Goal: Task Accomplishment & Management: Manage account settings

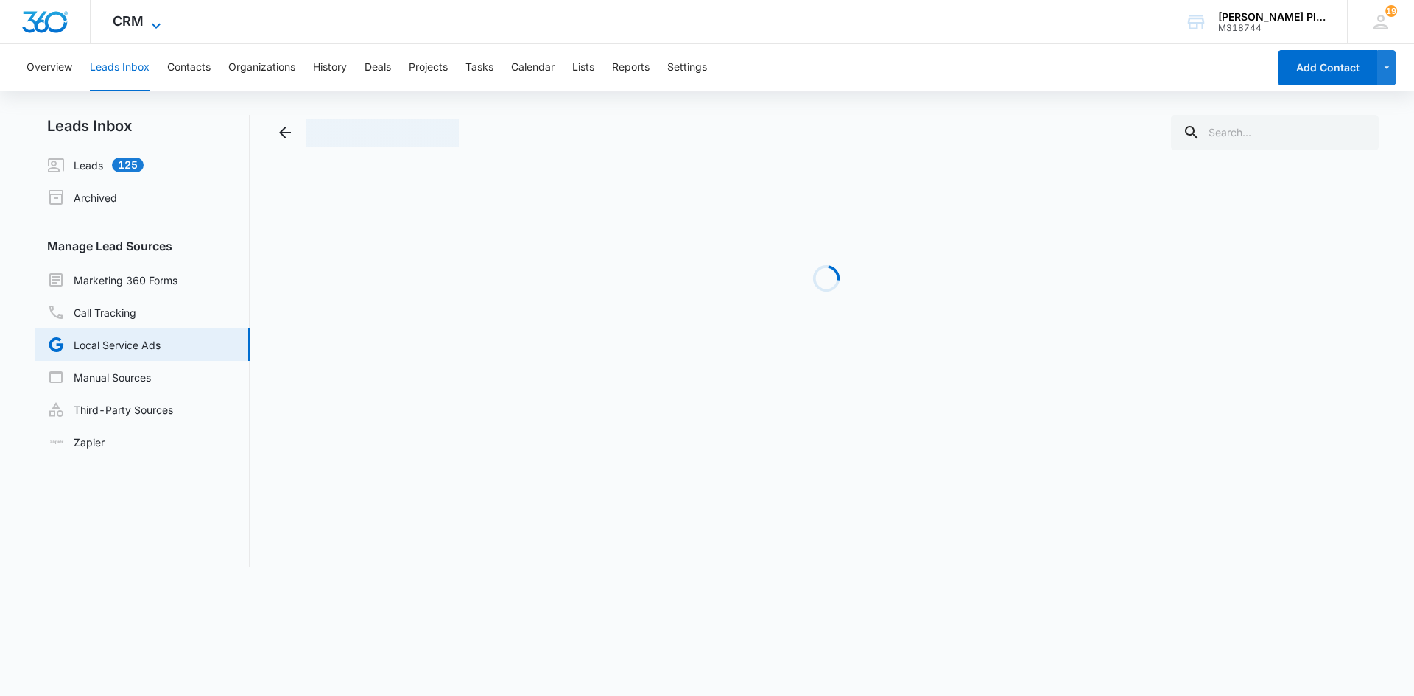
click at [122, 23] on span "CRM" at bounding box center [128, 20] width 31 height 15
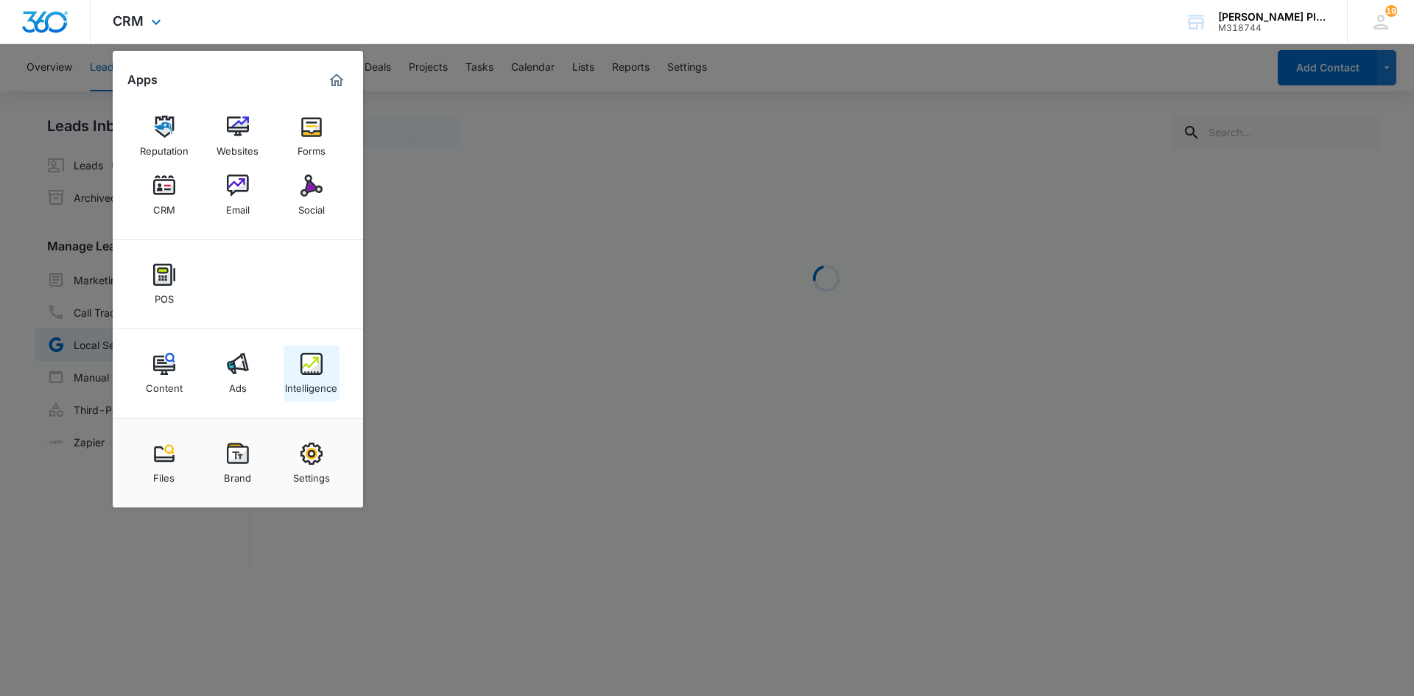
click at [320, 380] on div "Intelligence" at bounding box center [311, 384] width 52 height 19
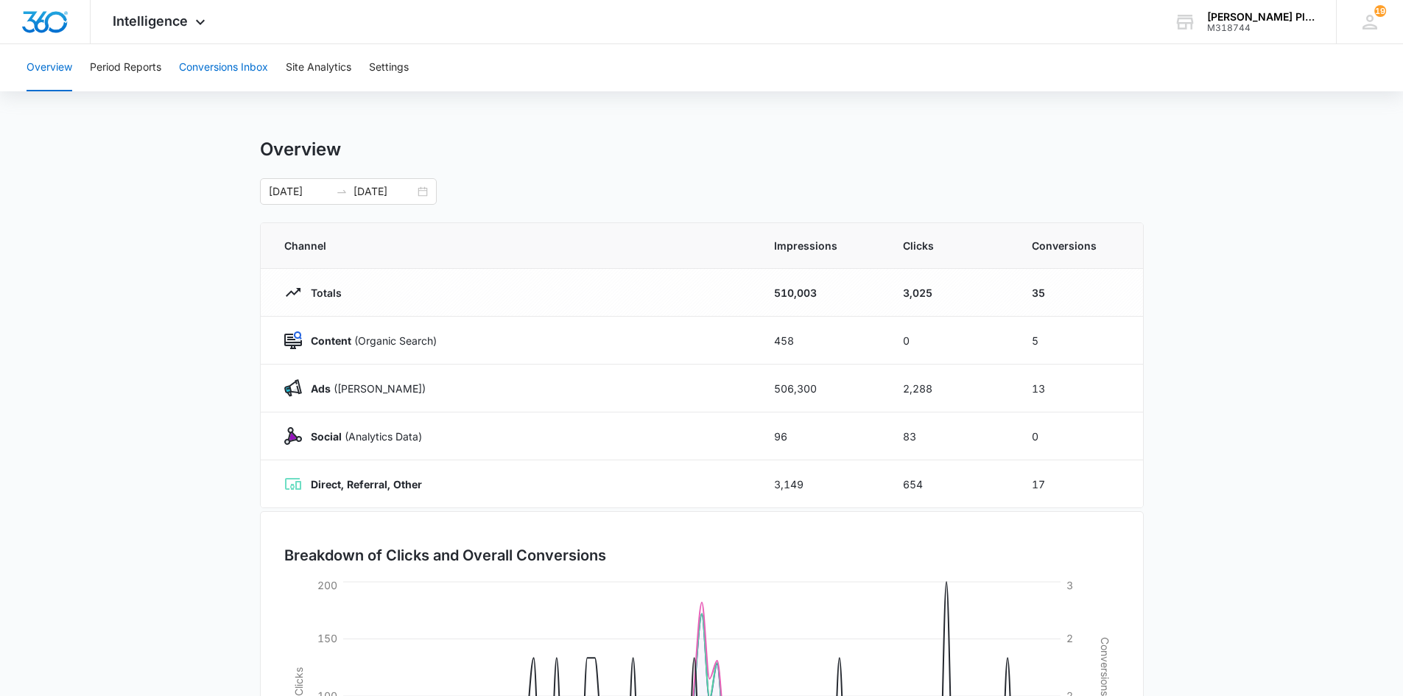
click at [207, 66] on button "Conversions Inbox" at bounding box center [223, 67] width 89 height 47
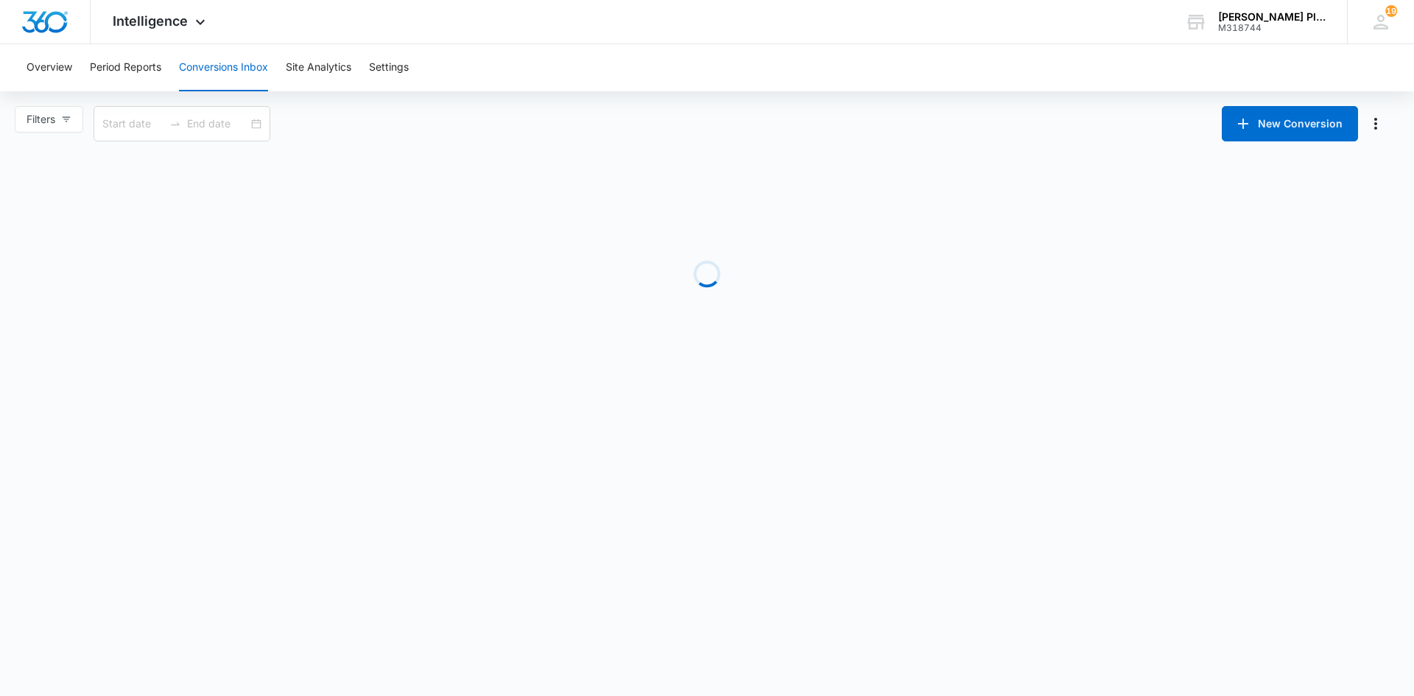
type input "[DATE]"
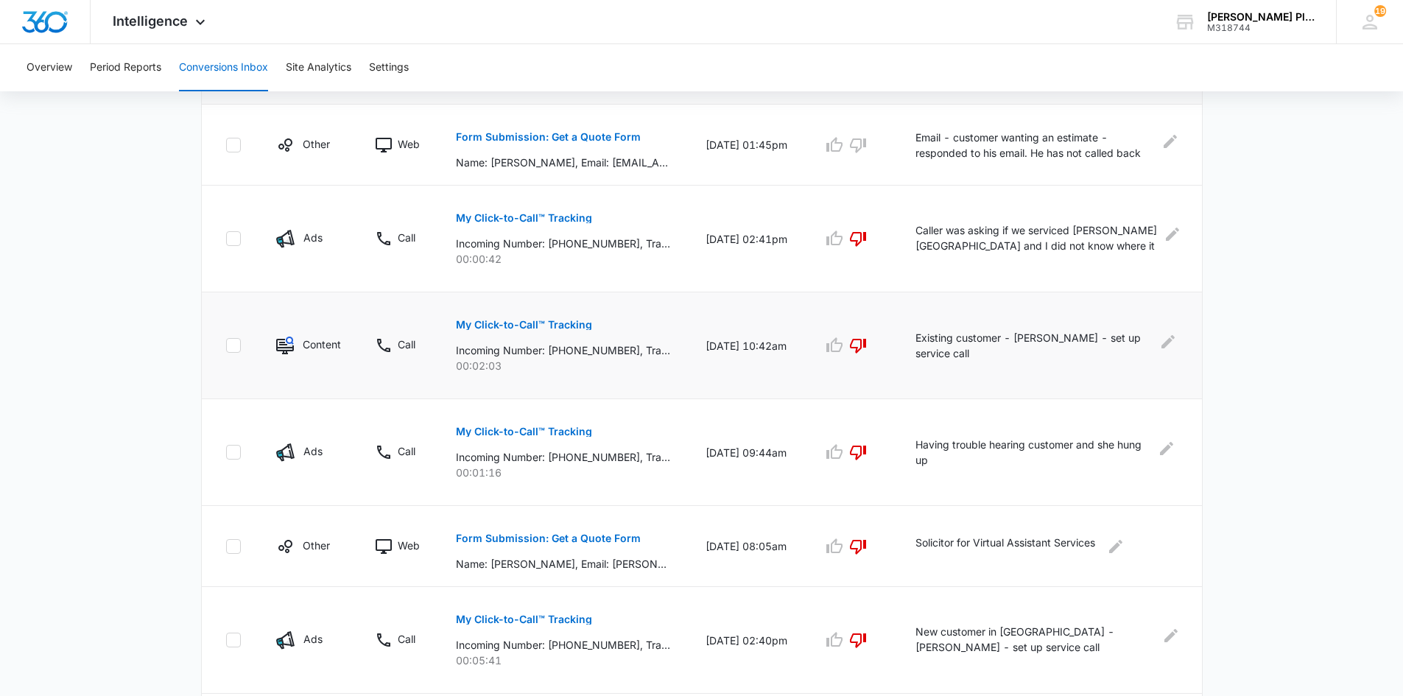
scroll to position [368, 0]
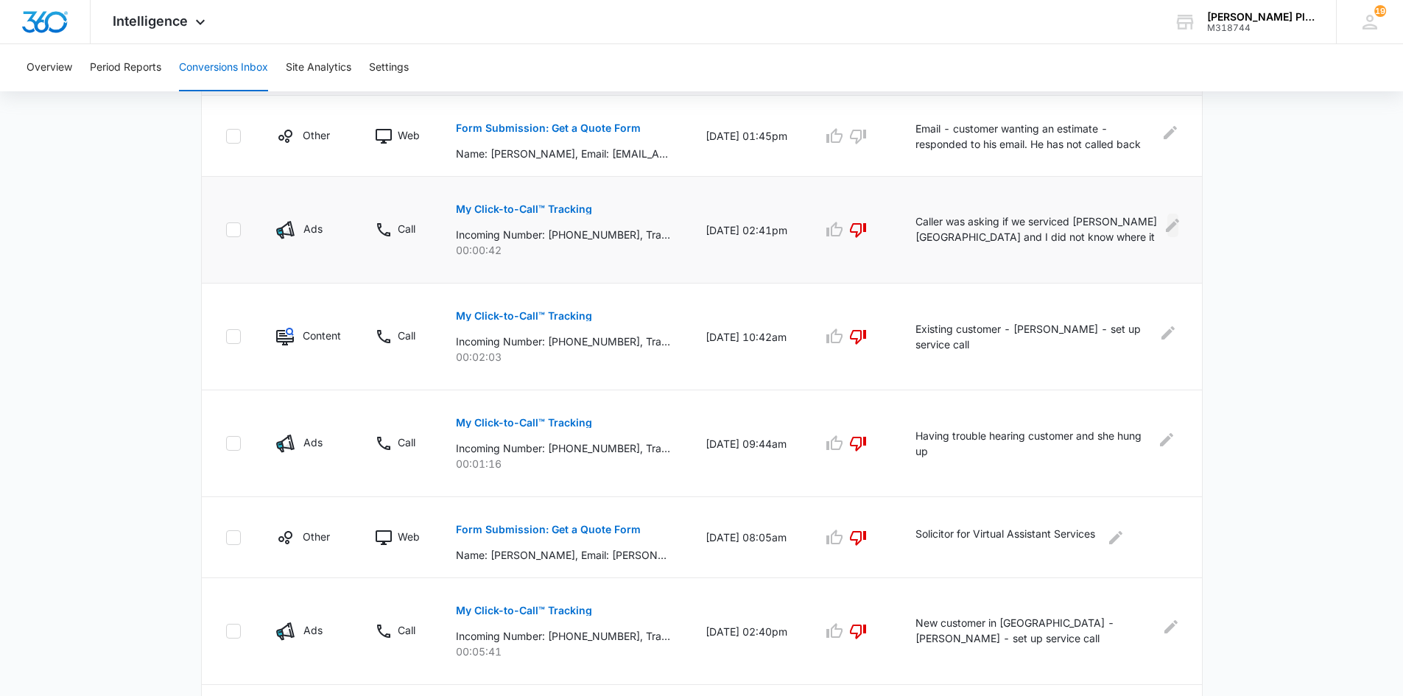
click at [1172, 222] on icon "Edit Comments" at bounding box center [1173, 226] width 18 height 18
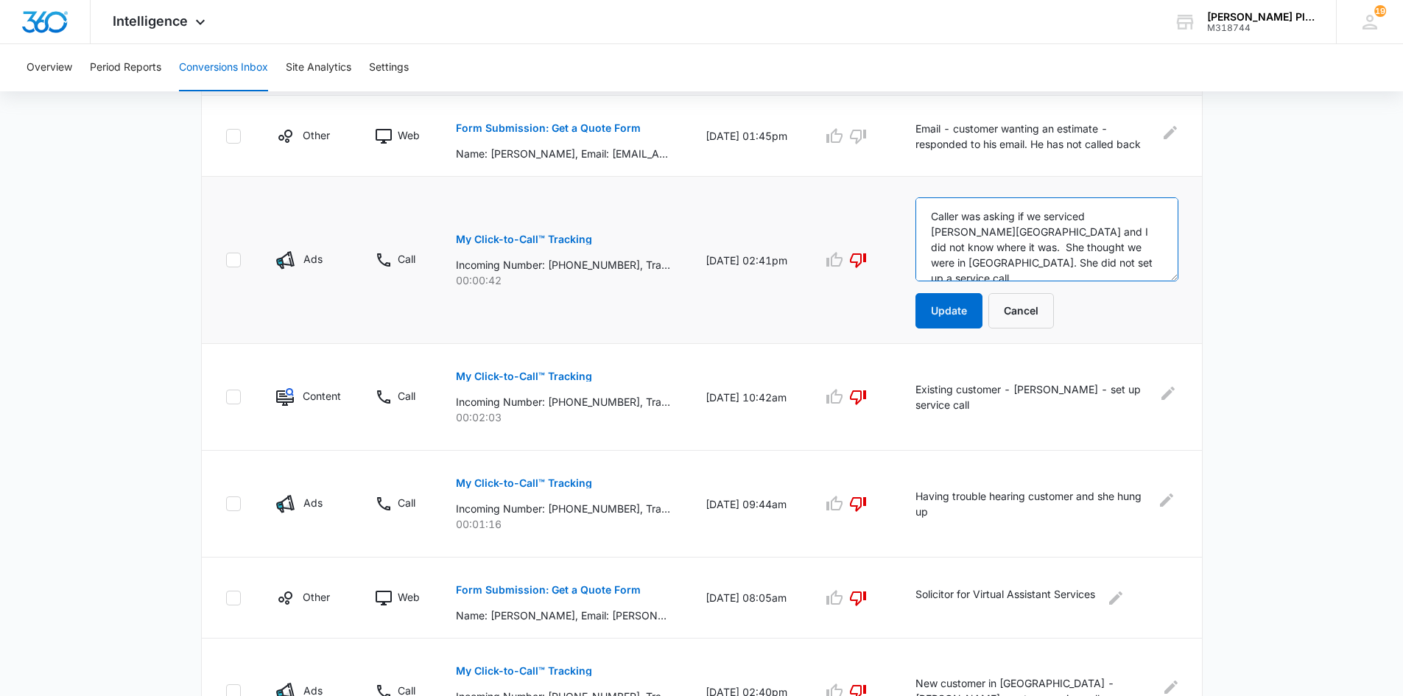
click at [1120, 231] on textarea "Caller was asking if we serviced [PERSON_NAME][GEOGRAPHIC_DATA] and I did not k…" at bounding box center [1047, 239] width 262 height 84
type textarea "Caller thought we were in [GEOGRAPHIC_DATA]. She did not set up a service call."
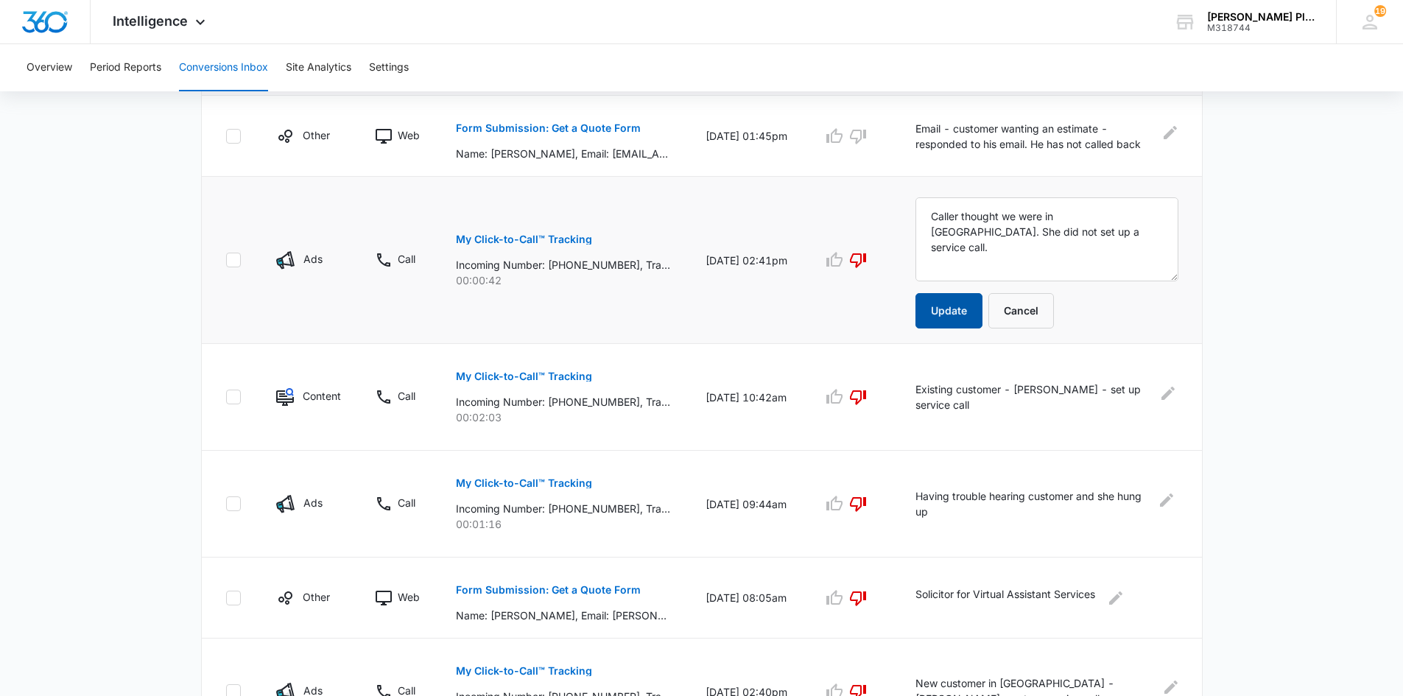
click at [976, 315] on button "Update" at bounding box center [949, 310] width 67 height 35
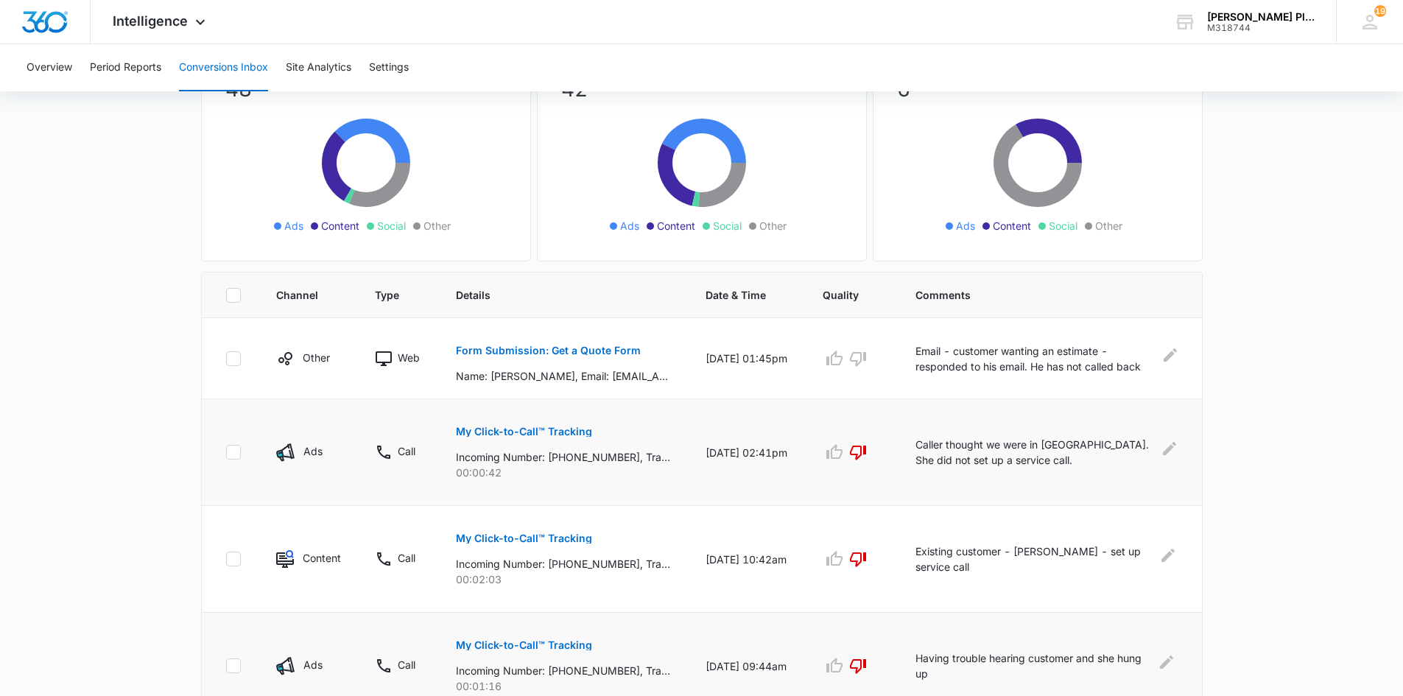
scroll to position [0, 0]
